Goal: Information Seeking & Learning: Find specific fact

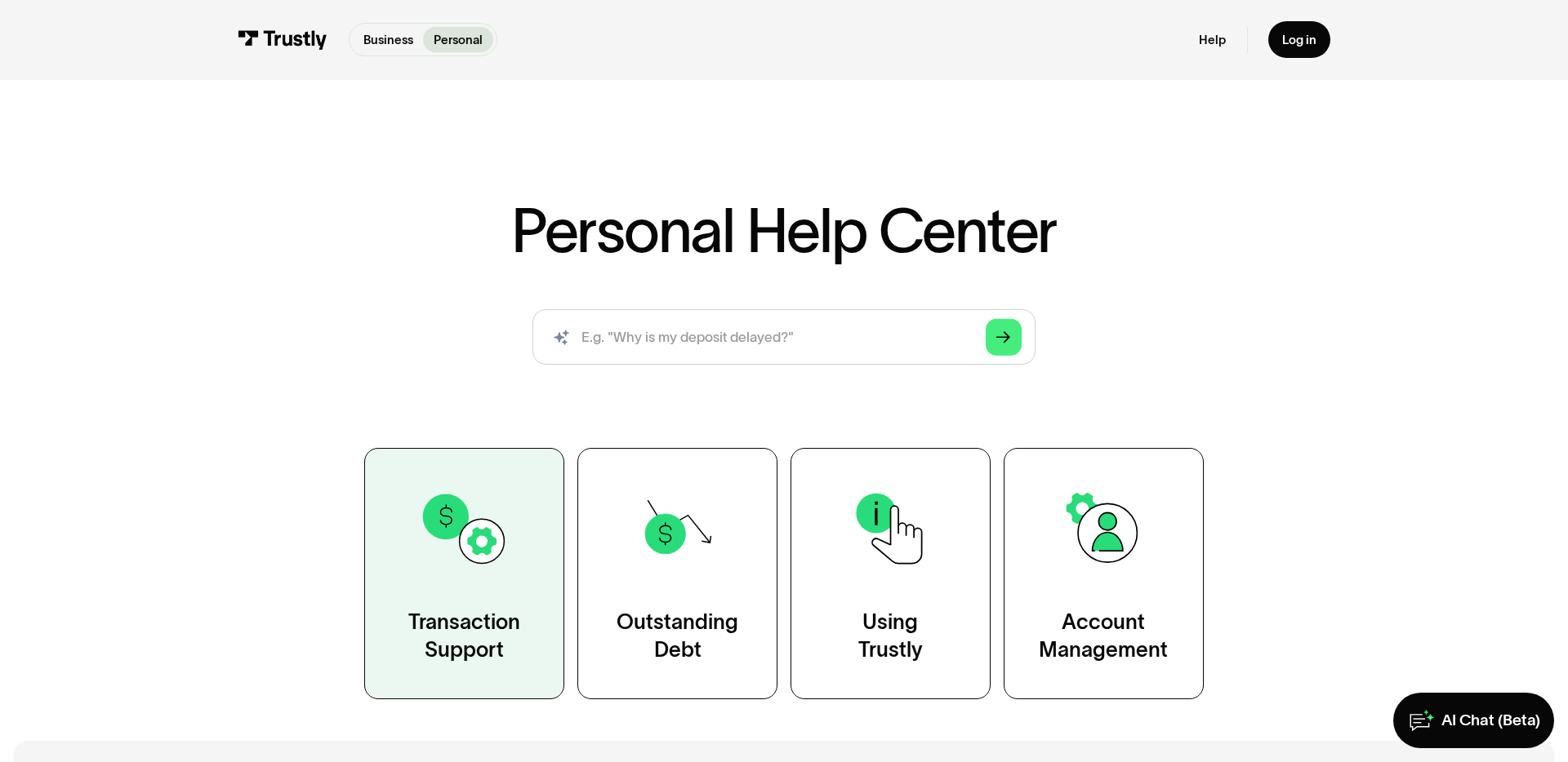
click at [445, 479] on link "Transaction Support" at bounding box center [464, 574] width 200 height 251
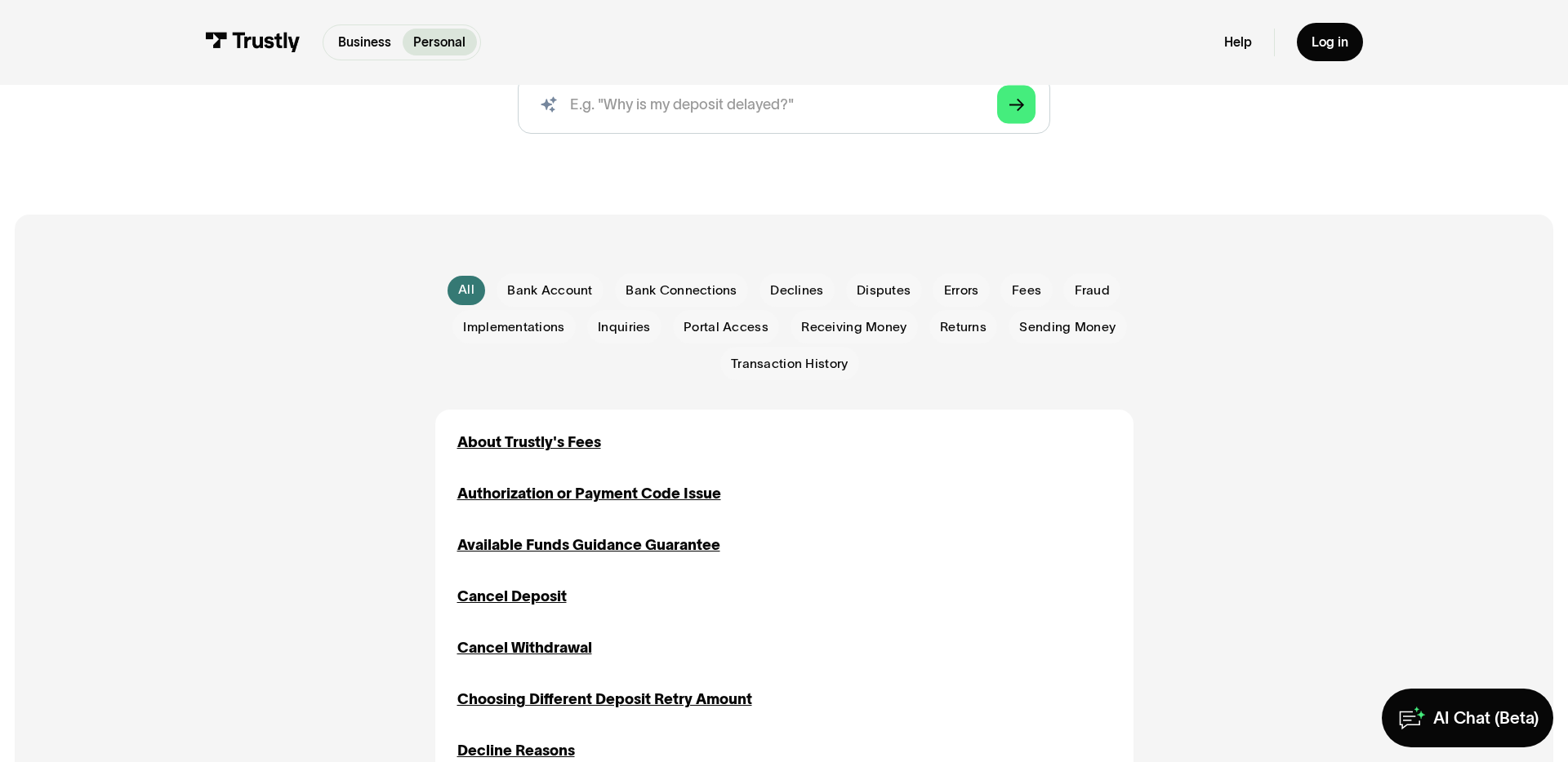
scroll to position [273, 0]
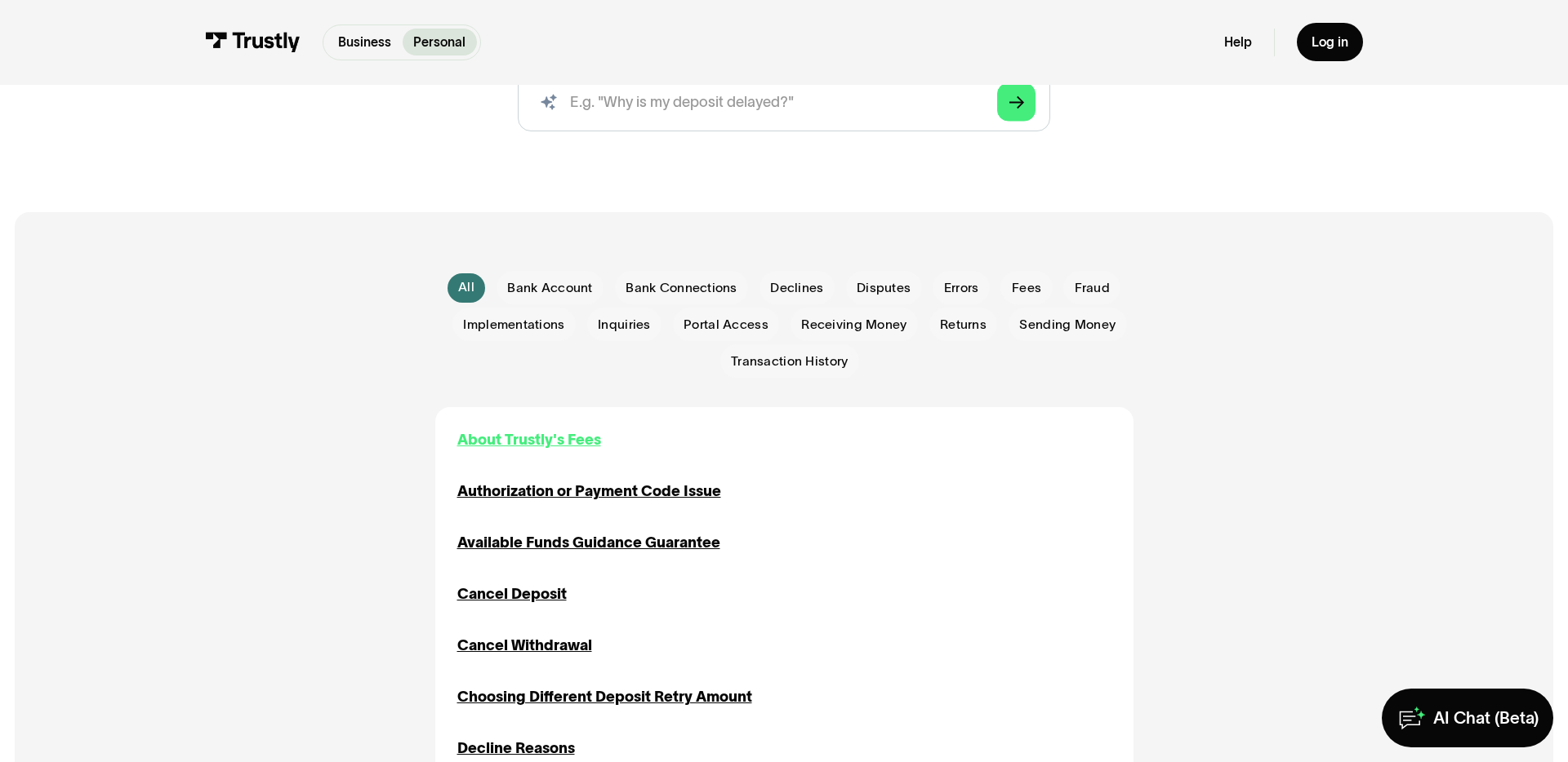
click at [558, 431] on div "About Trustly's Fees" at bounding box center [529, 440] width 144 height 22
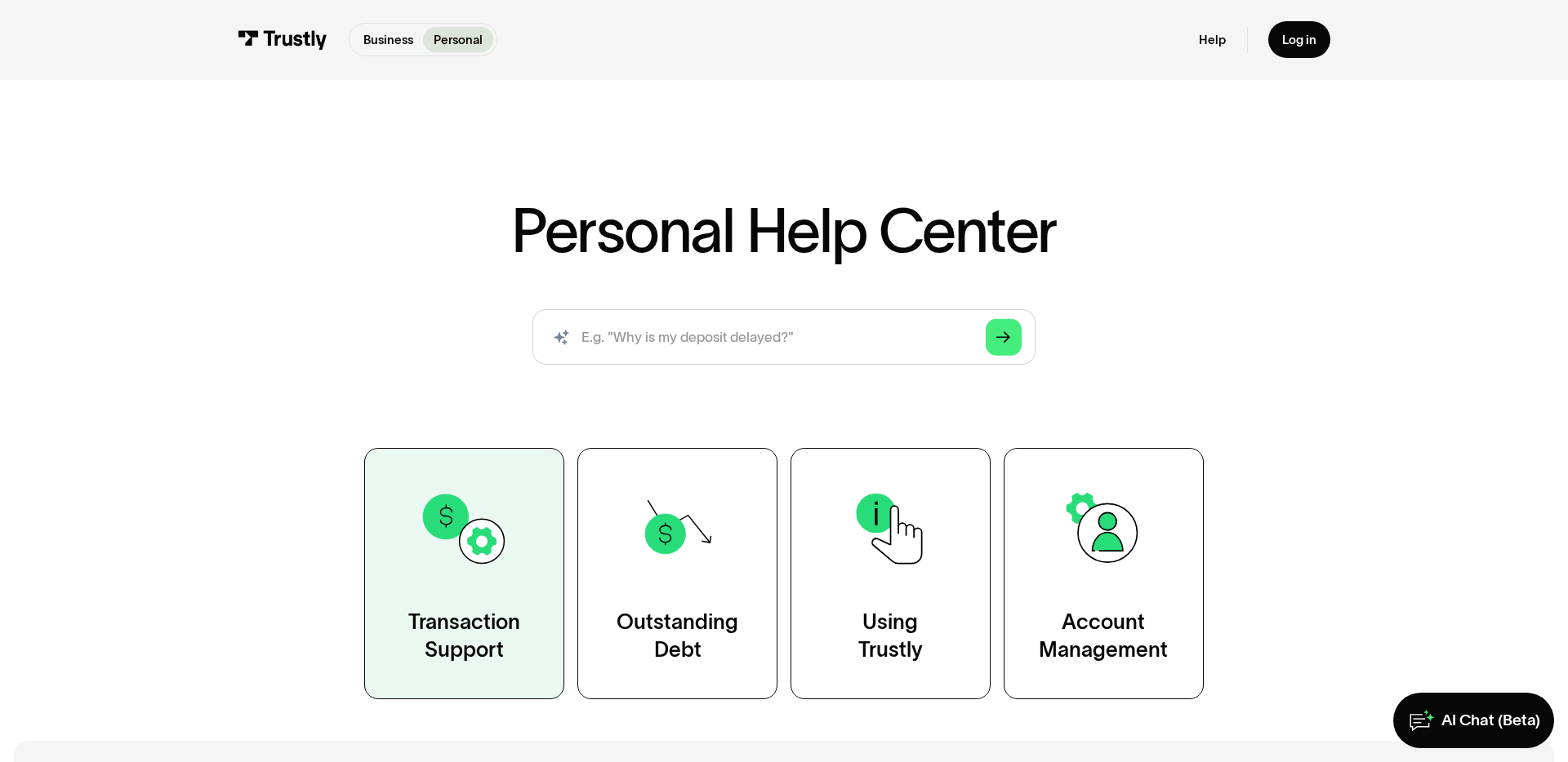
click at [457, 534] on img at bounding box center [463, 528] width 90 height 90
click at [436, 521] on img at bounding box center [463, 528] width 90 height 90
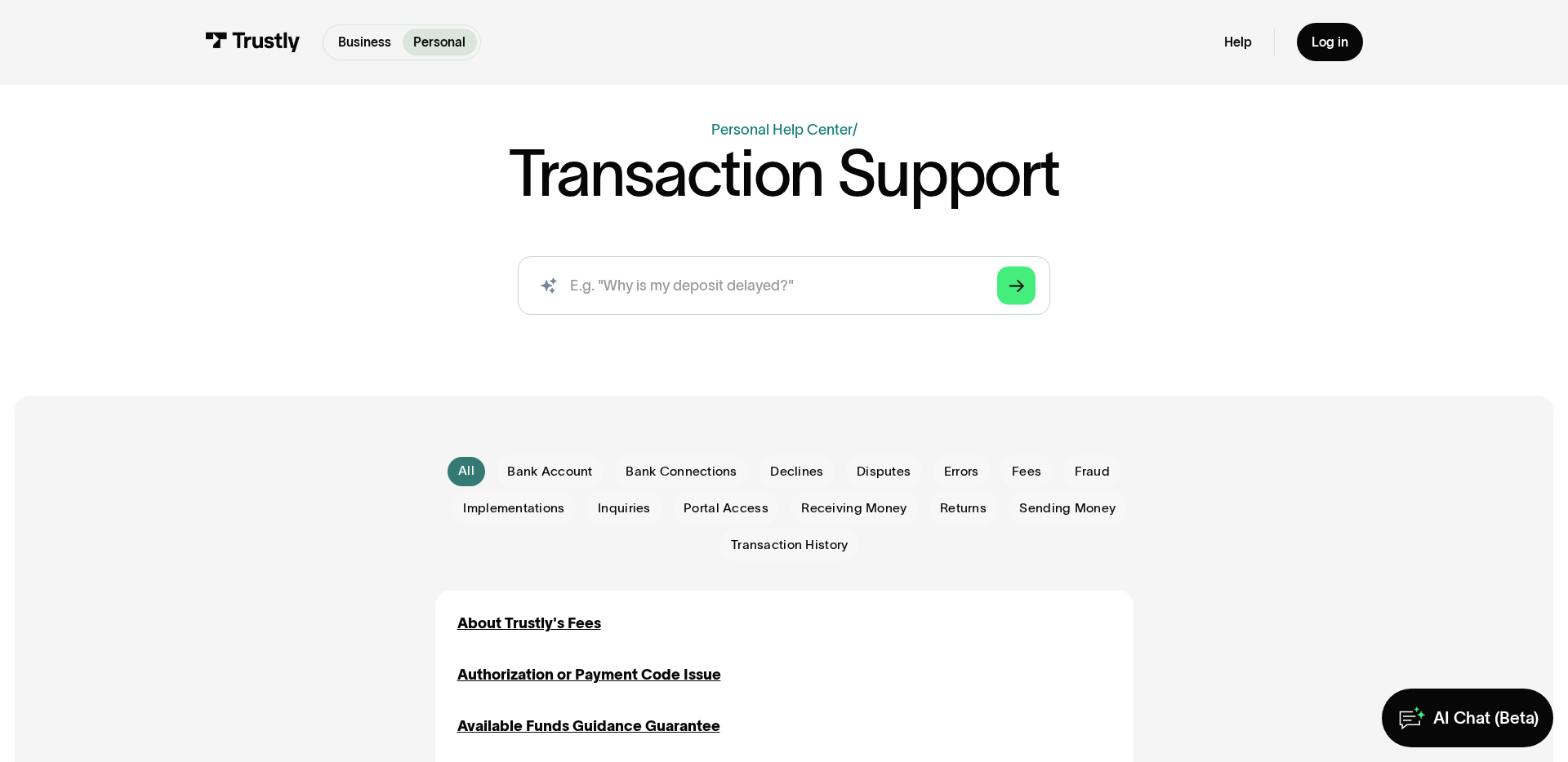
scroll to position [128, 0]
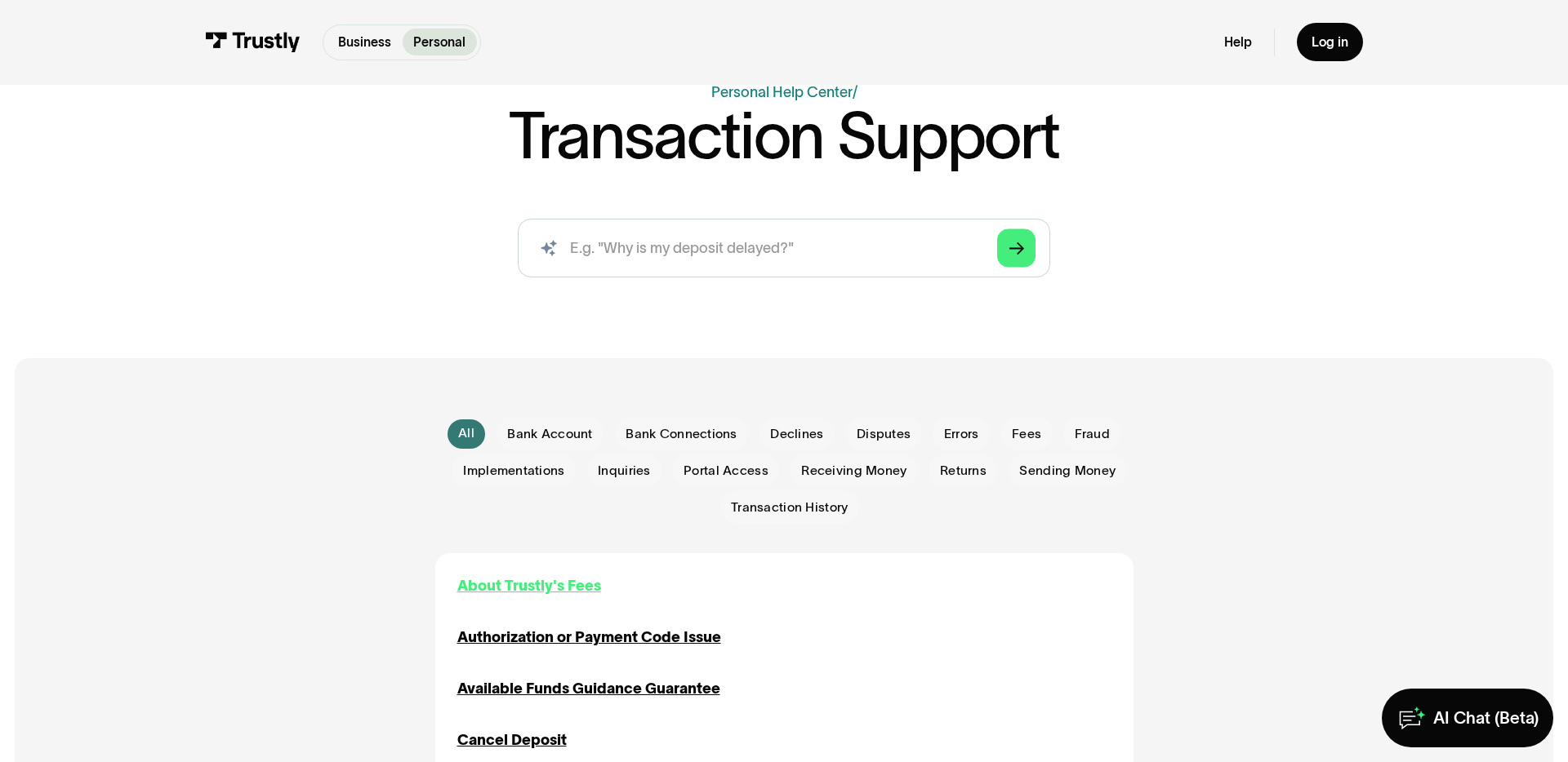
click at [516, 581] on div "About Trustly's Fees" at bounding box center [529, 587] width 144 height 22
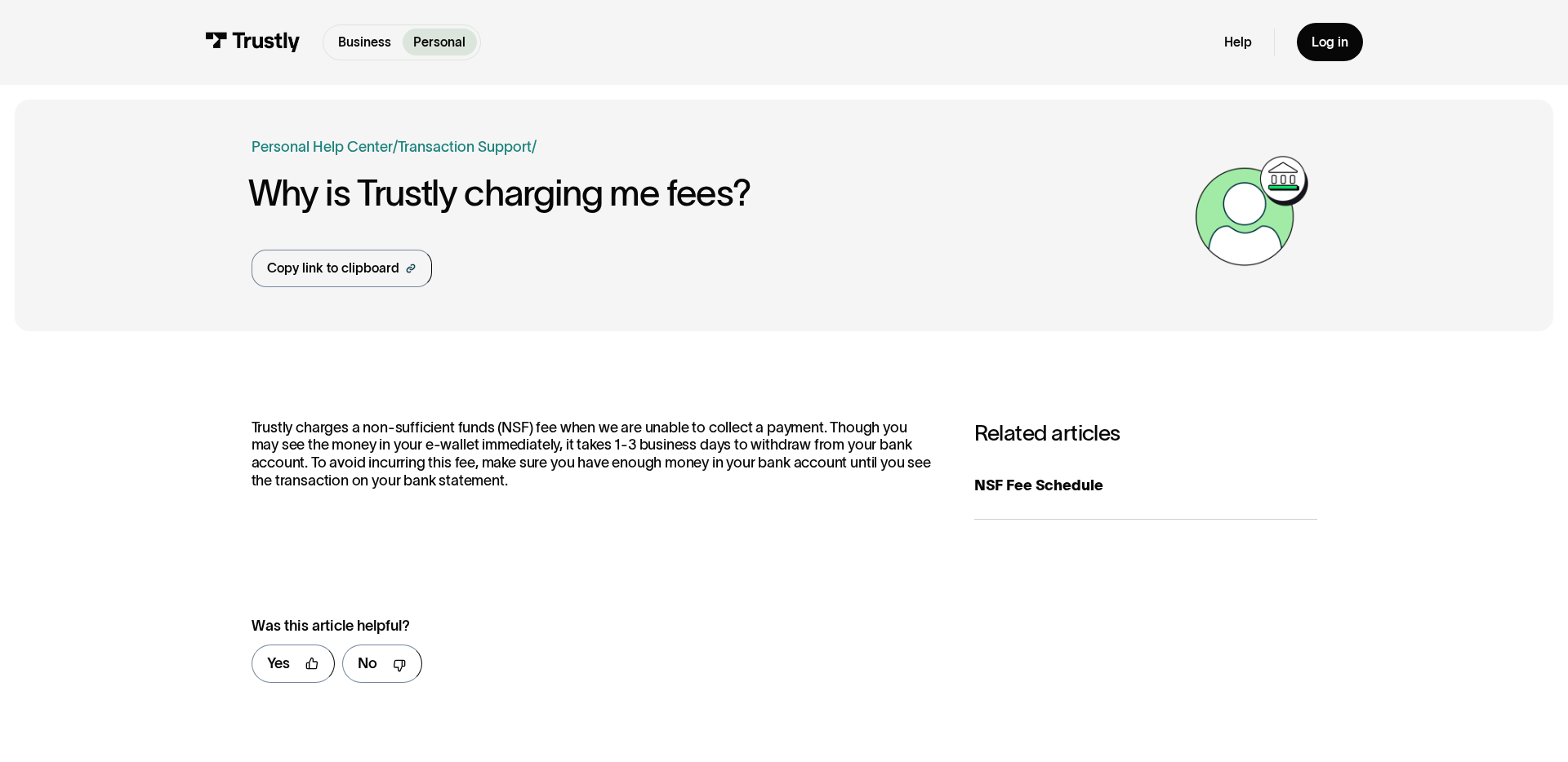
click at [189, 285] on div "Business Help Center Personal Help Center / Personal Business Transaction Suppo…" at bounding box center [784, 216] width 1538 height 232
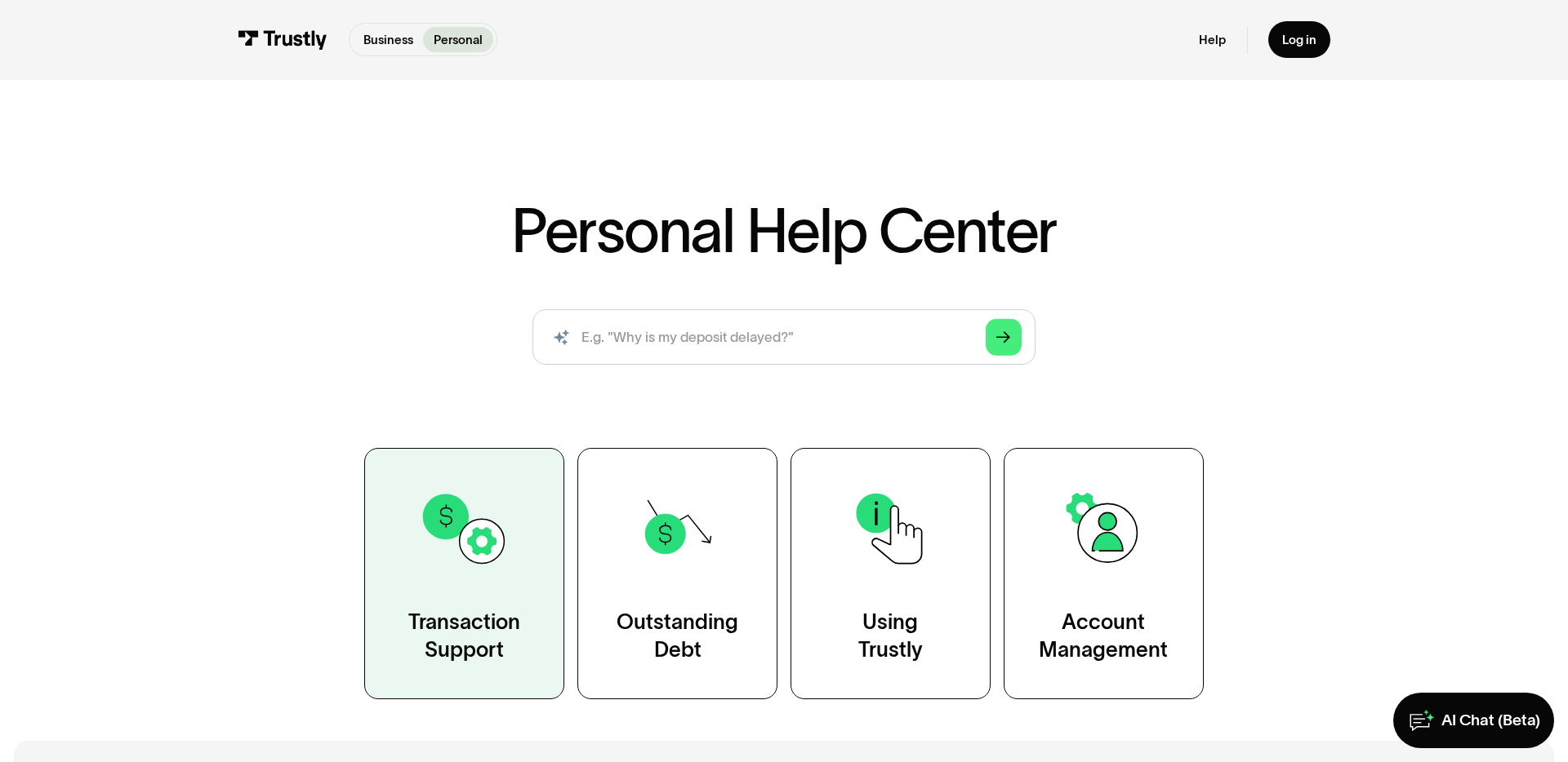
click at [460, 541] on img at bounding box center [463, 528] width 90 height 90
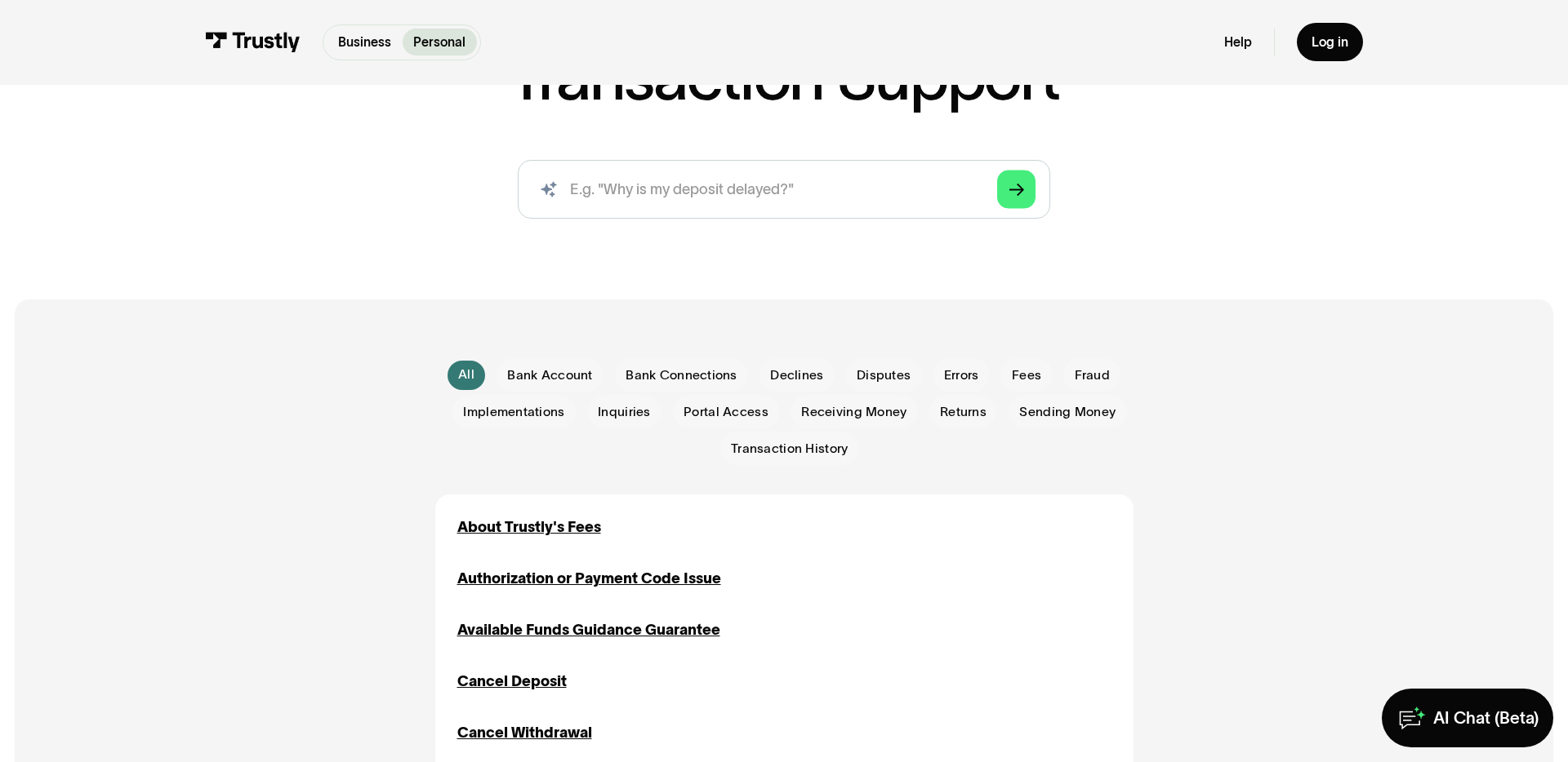
scroll to position [263, 0]
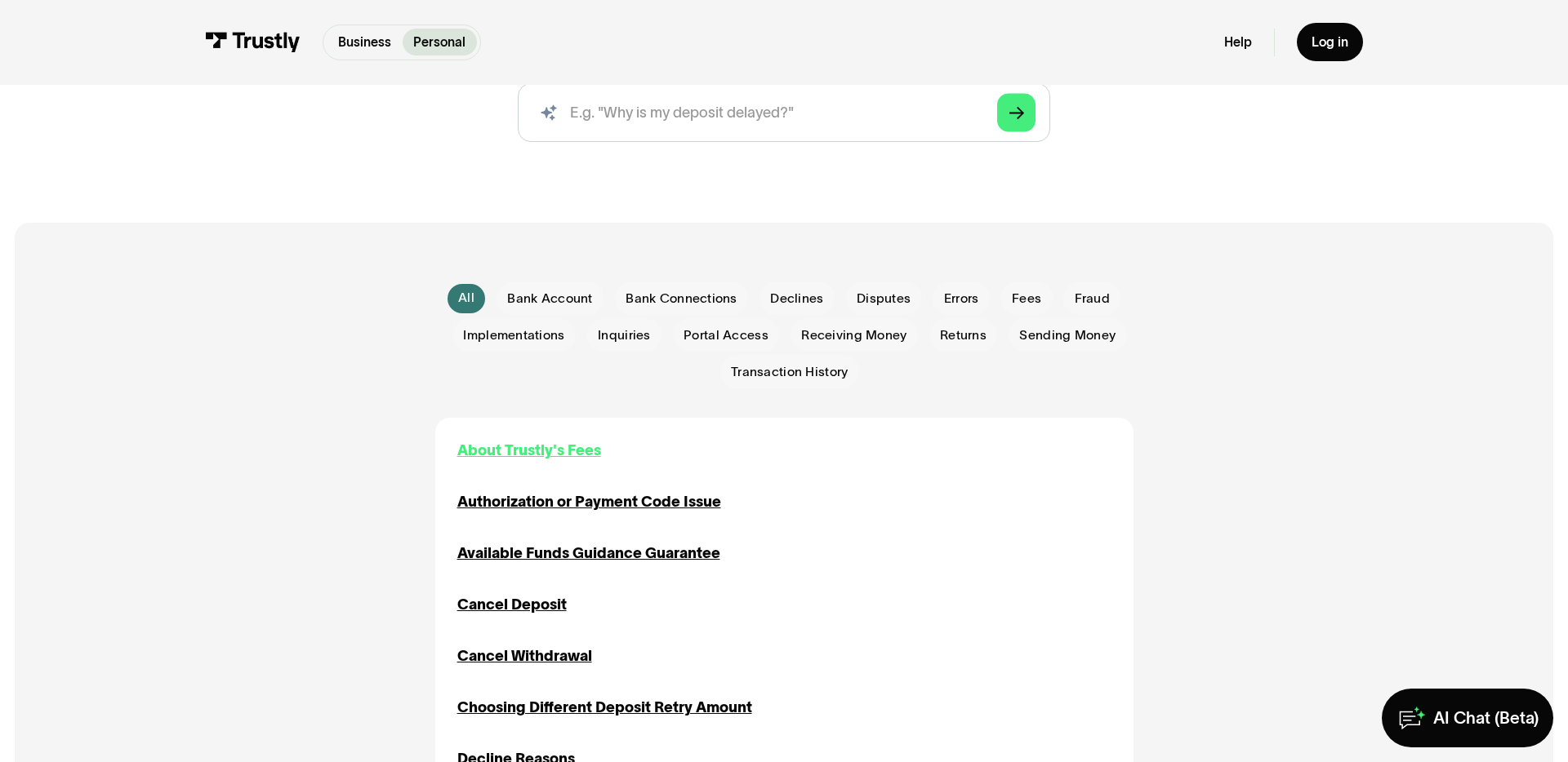
click at [501, 451] on div "About Trustly's Fees" at bounding box center [529, 451] width 144 height 22
